Goal: Task Accomplishment & Management: Use online tool/utility

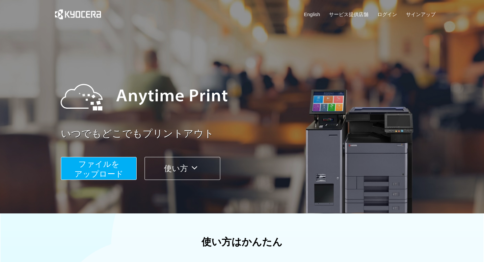
click at [107, 176] on span "ファイルを ​​アップロード" at bounding box center [98, 169] width 49 height 19
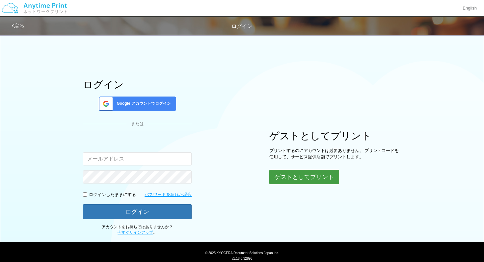
click at [298, 179] on button "ゲストとしてプリント" at bounding box center [304, 177] width 70 height 14
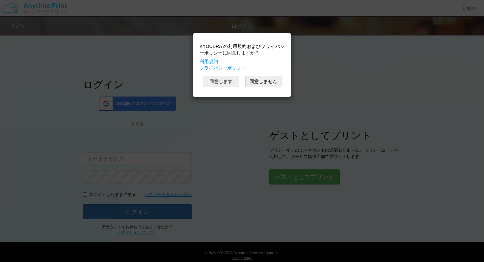
click at [230, 82] on button "同意します" at bounding box center [221, 81] width 36 height 11
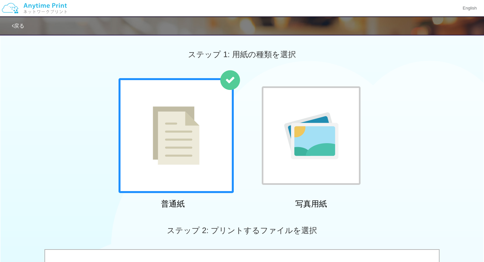
click at [193, 150] on img at bounding box center [176, 136] width 47 height 59
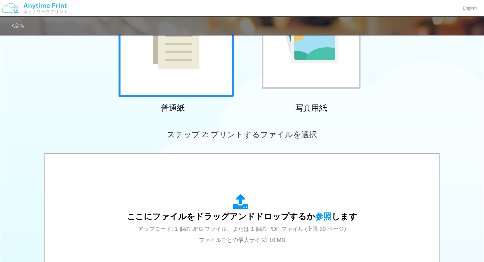
scroll to position [238, 0]
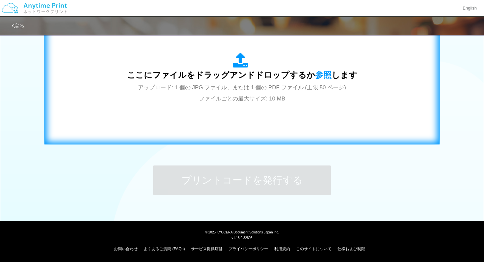
click at [217, 91] on div "ここにファイルをドラッグアンドドロップするか 参照 します アップロード: 1 個の JPG ファイル、または 1 個の PDF ファイル (上限 50 ペー…" at bounding box center [242, 78] width 230 height 51
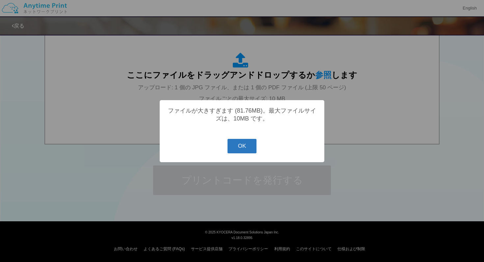
click at [252, 151] on button "OK" at bounding box center [241, 146] width 29 height 14
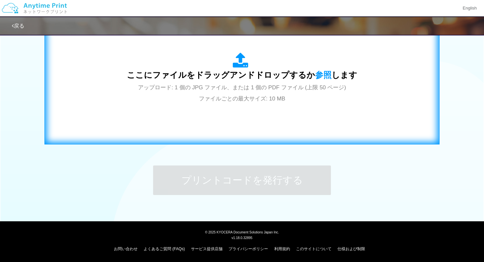
click at [262, 67] on div "ここにファイルをドラッグアンドドロップするか 参照 します アップロード: 1 個の JPG ファイル、または 1 個の PDF ファイル (上限 50 ペー…" at bounding box center [242, 78] width 230 height 51
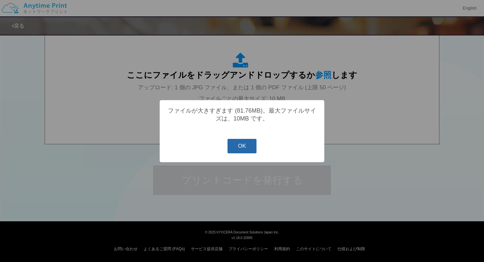
click at [252, 149] on button "OK" at bounding box center [241, 146] width 29 height 14
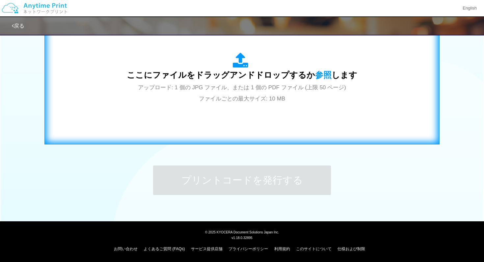
click at [237, 74] on span "ここにファイルをドラッグアンドドロップするか 参照 します" at bounding box center [242, 74] width 230 height 9
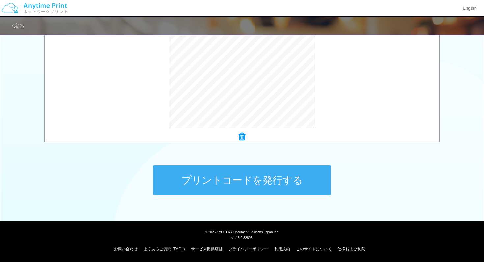
click at [289, 176] on button "プリントコードを発行する" at bounding box center [242, 181] width 178 height 30
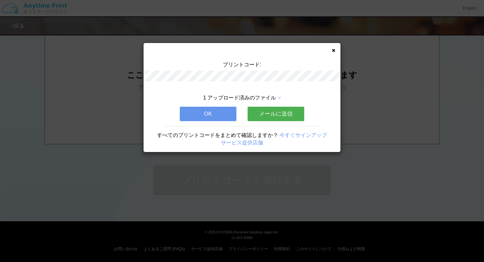
scroll to position [0, 0]
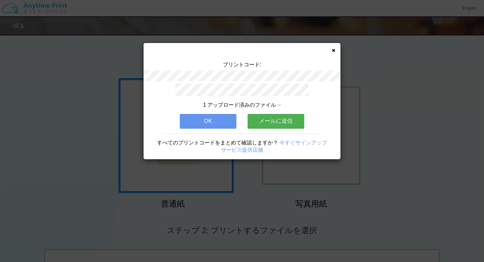
click at [231, 119] on button "OK" at bounding box center [208, 121] width 57 height 14
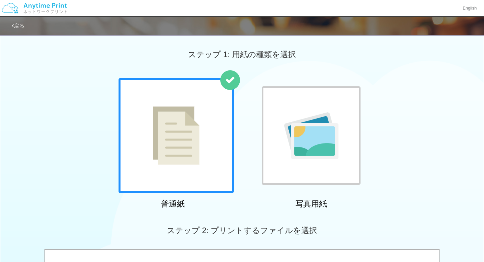
click at [302, 48] on div "ステップ 1: 用紙の種類を選択" at bounding box center [242, 54] width 484 height 47
